Goal: Task Accomplishment & Management: Use online tool/utility

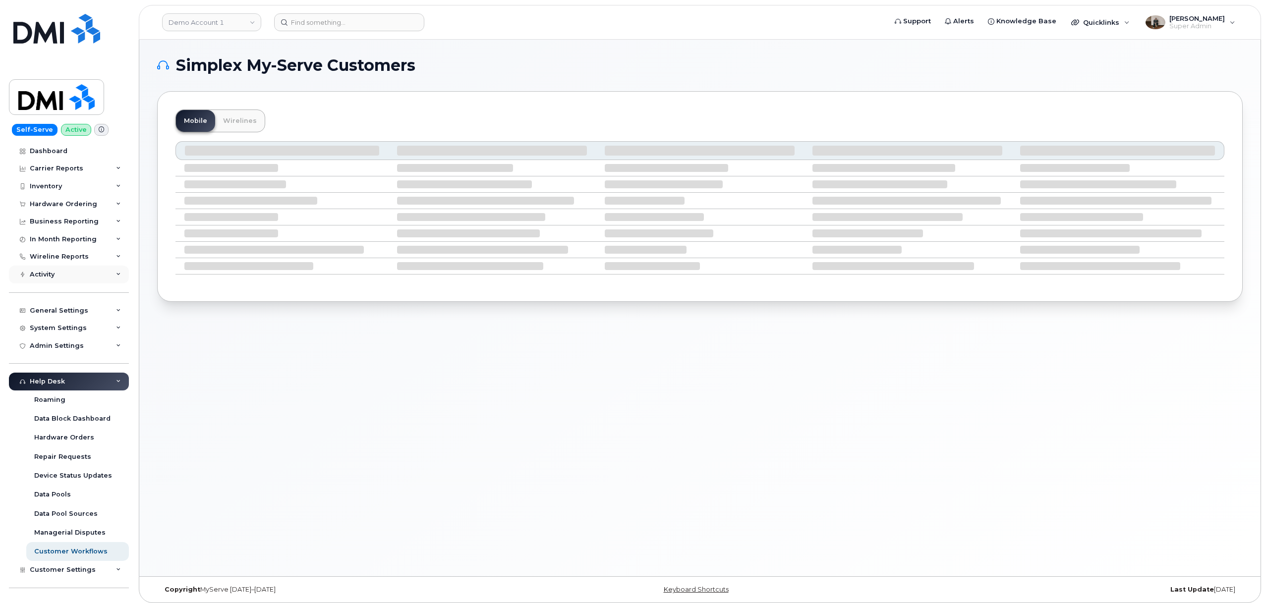
click at [53, 278] on div "Activity" at bounding box center [42, 275] width 25 height 8
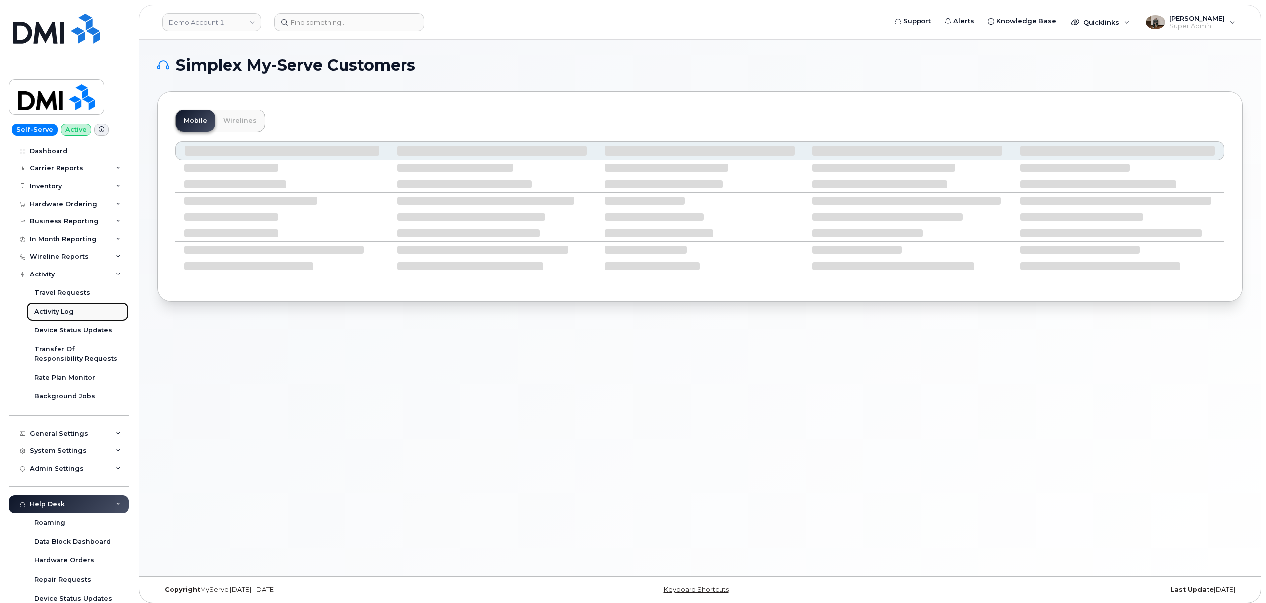
click at [73, 311] on link "Activity Log" at bounding box center [77, 311] width 103 height 19
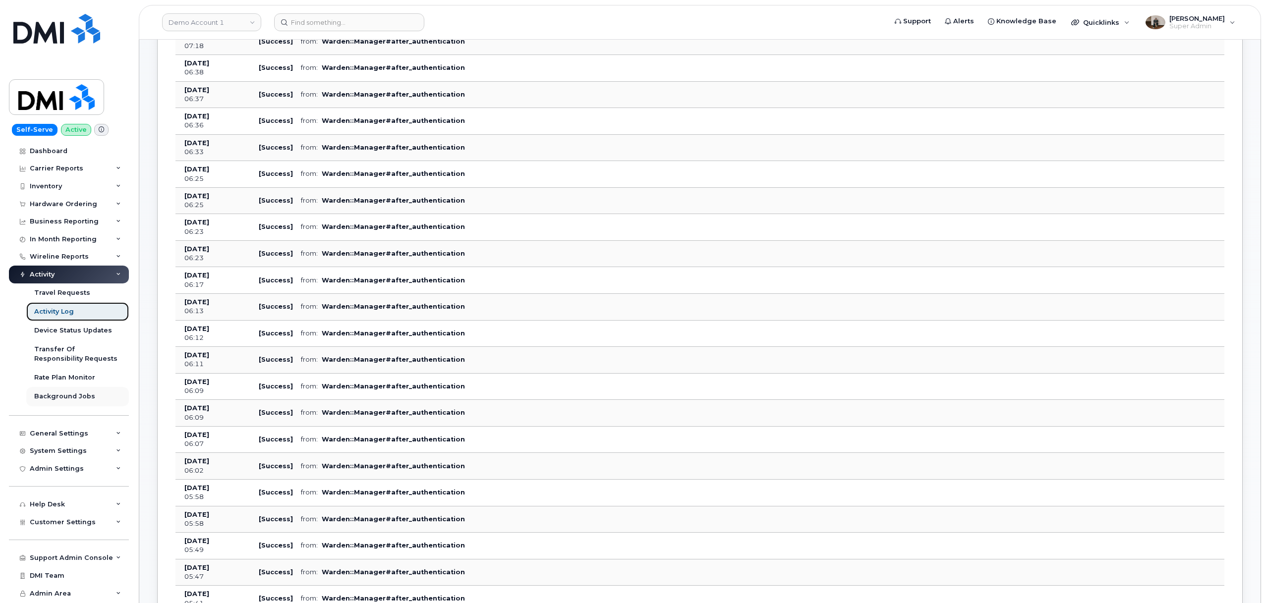
scroll to position [465, 0]
click at [80, 291] on div "Travel Requests" at bounding box center [62, 292] width 56 height 9
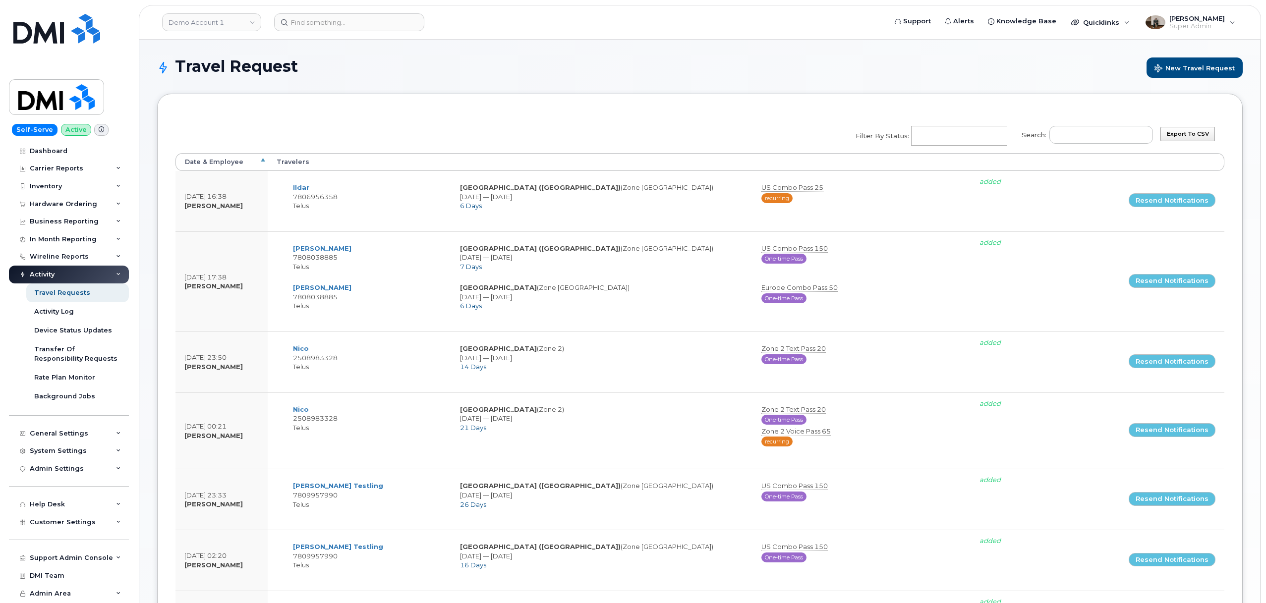
select select
click at [146, 309] on div "Travel Request New Travel Request Export to CSV Search: Filter by Status: No ma…" at bounding box center [699, 484] width 1121 height 889
